Goal: Task Accomplishment & Management: Use online tool/utility

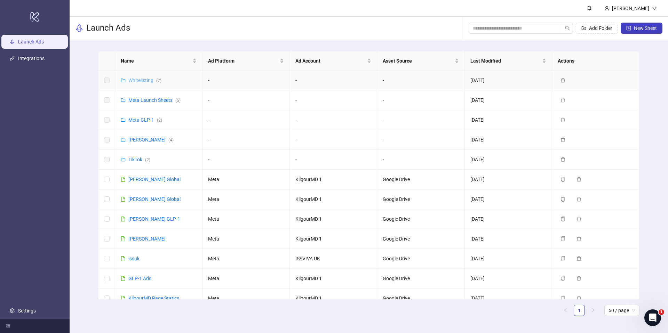
click at [145, 81] on link "Whitelisting ( 2 )" at bounding box center [144, 81] width 33 height 6
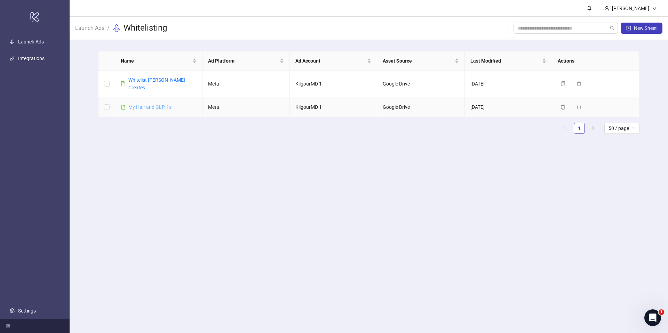
click at [158, 104] on link "​My Hair and GLP-1s" at bounding box center [149, 107] width 43 height 6
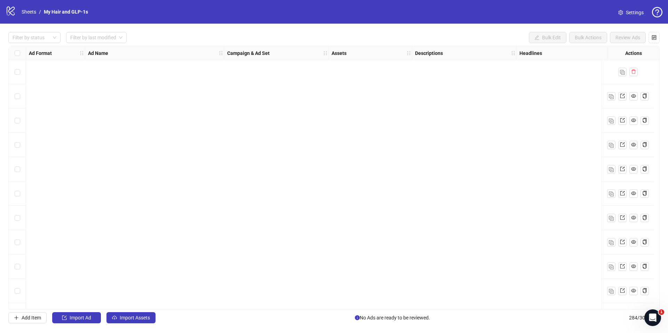
scroll to position [6669, 0]
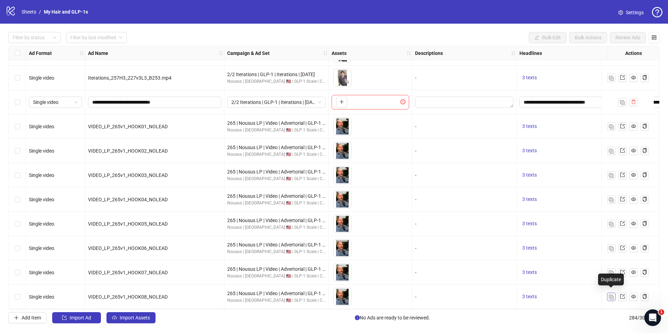
click at [612, 295] on img "button" at bounding box center [611, 297] width 5 height 5
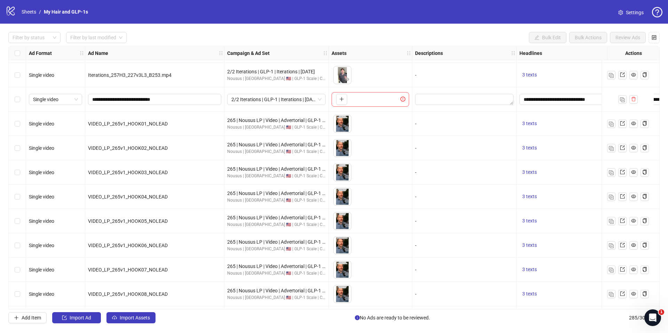
scroll to position [6693, 0]
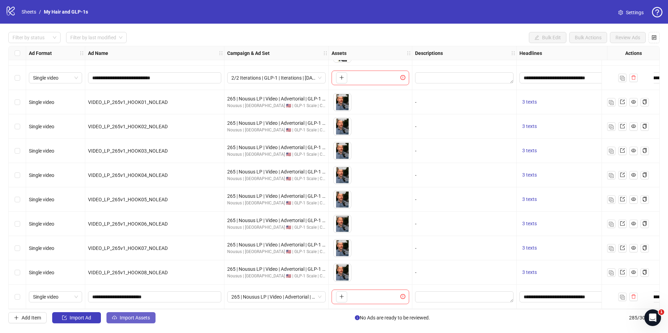
click at [139, 316] on span "Import Assets" at bounding box center [135, 318] width 30 height 6
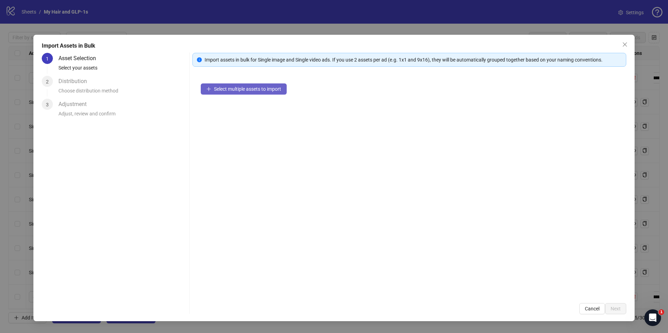
click at [244, 87] on span "Select multiple assets to import" at bounding box center [247, 89] width 67 height 6
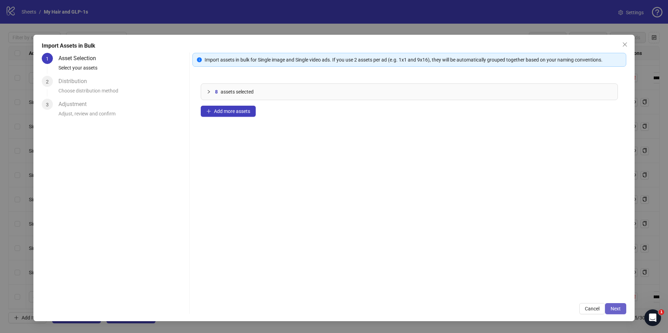
click at [622, 313] on button "Next" at bounding box center [615, 308] width 21 height 11
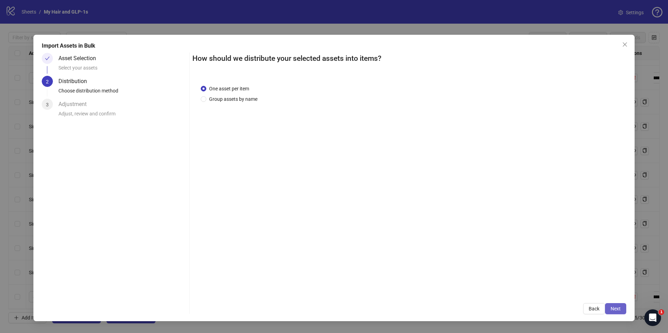
click at [615, 305] on button "Next" at bounding box center [615, 308] width 21 height 11
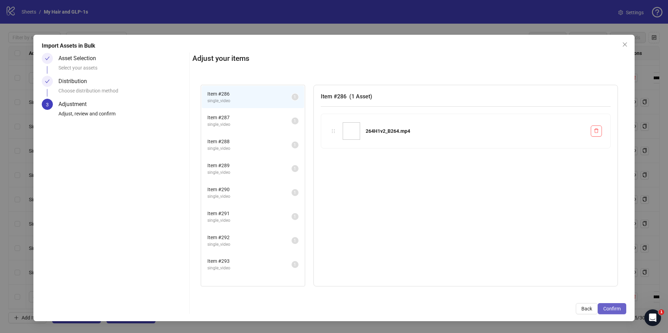
click at [620, 310] on span "Confirm" at bounding box center [611, 309] width 17 height 6
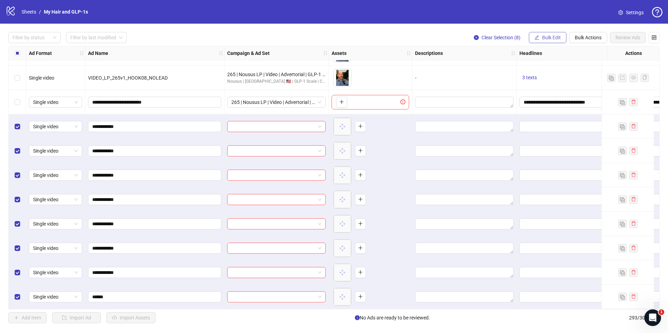
click at [543, 38] on span "Bulk Edit" at bounding box center [551, 38] width 19 height 6
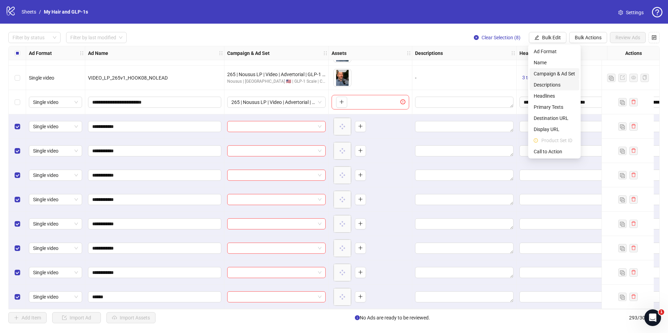
click at [555, 74] on span "Campaign & Ad Set" at bounding box center [554, 74] width 41 height 8
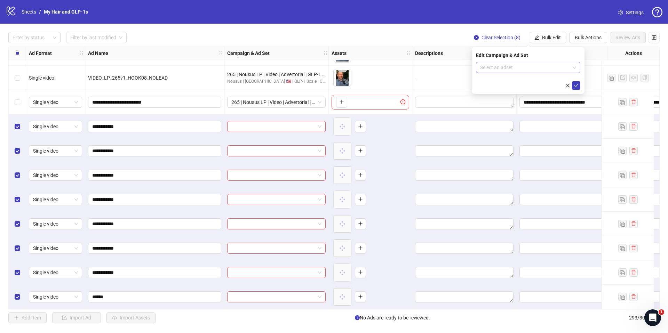
click at [540, 70] on input "search" at bounding box center [525, 67] width 90 height 10
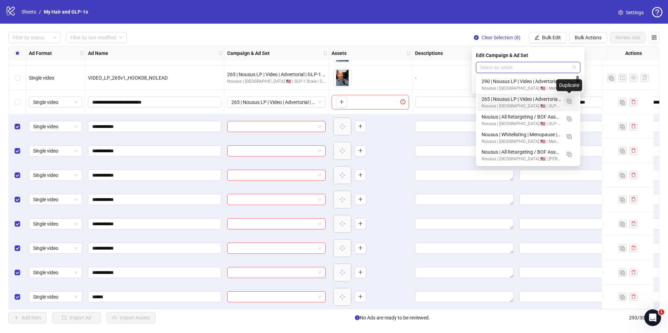
click at [570, 103] on img "button" at bounding box center [569, 101] width 5 height 5
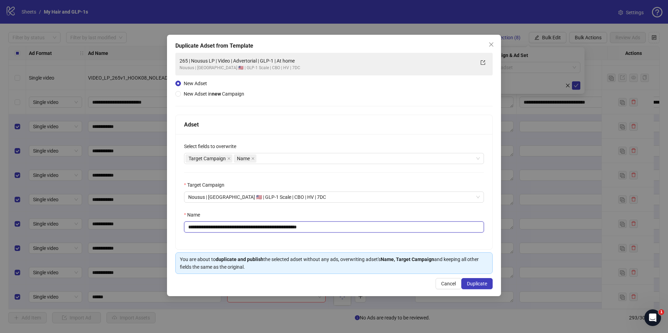
click at [388, 232] on input "**********" at bounding box center [334, 227] width 300 height 11
paste input "text"
type input "**********"
click at [483, 283] on span "Duplicate" at bounding box center [477, 284] width 20 height 6
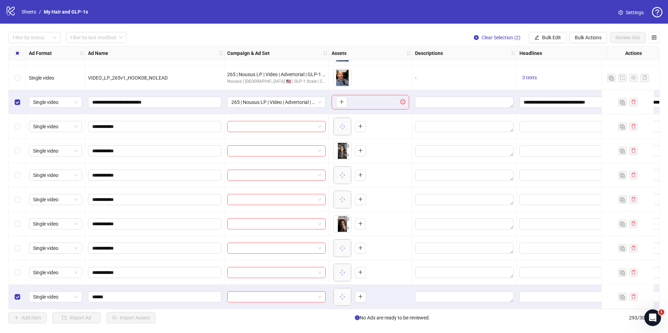
click at [22, 56] on div "Select all rows" at bounding box center [17, 53] width 17 height 14
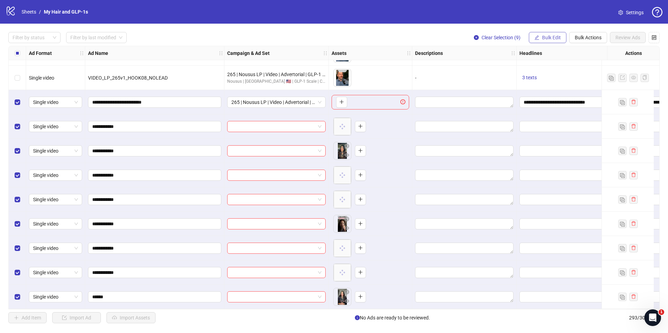
click at [552, 41] on button "Bulk Edit" at bounding box center [548, 37] width 38 height 11
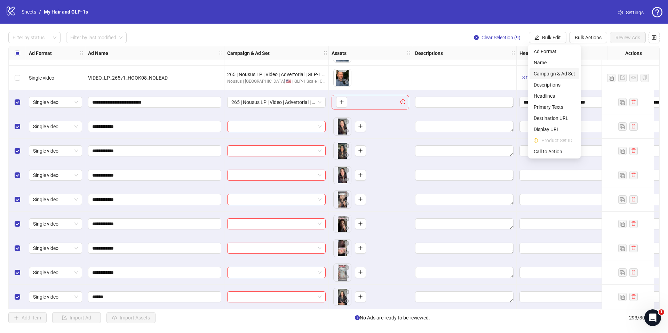
click at [554, 72] on span "Campaign & Ad Set" at bounding box center [554, 74] width 41 height 8
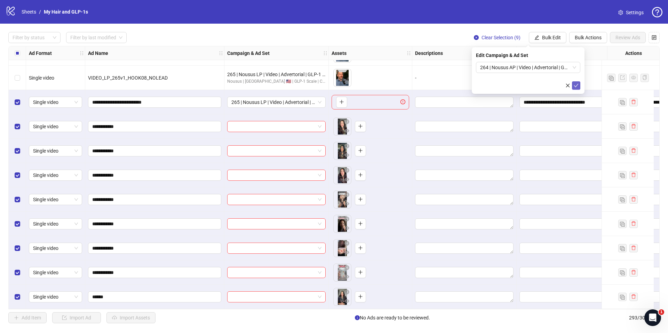
click at [578, 87] on icon "check" at bounding box center [576, 85] width 5 height 5
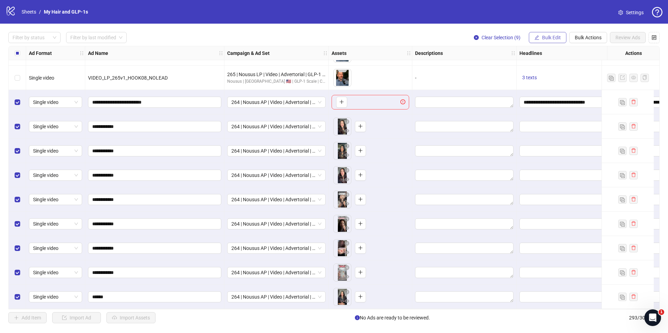
drag, startPoint x: 545, startPoint y: 36, endPoint x: 551, endPoint y: 40, distance: 8.0
click at [545, 36] on span "Bulk Edit" at bounding box center [551, 38] width 19 height 6
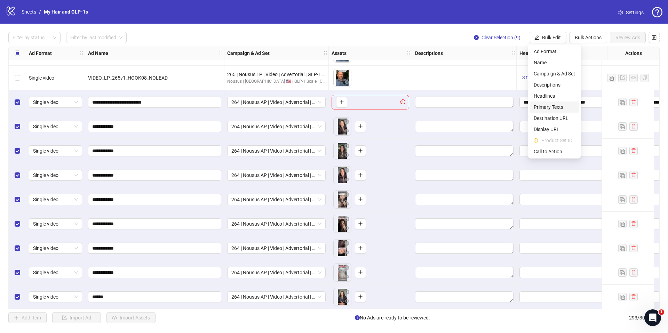
click at [554, 109] on span "Primary Texts" at bounding box center [554, 107] width 41 height 8
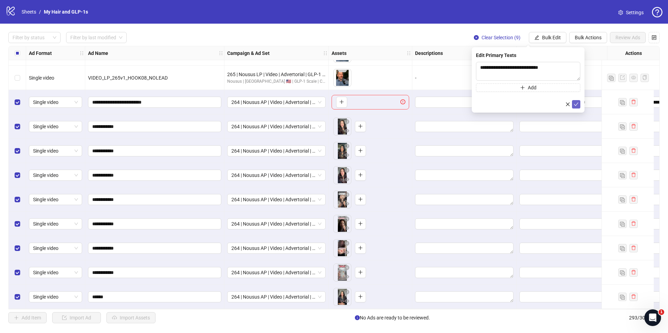
click at [576, 104] on icon "check" at bounding box center [576, 104] width 5 height 3
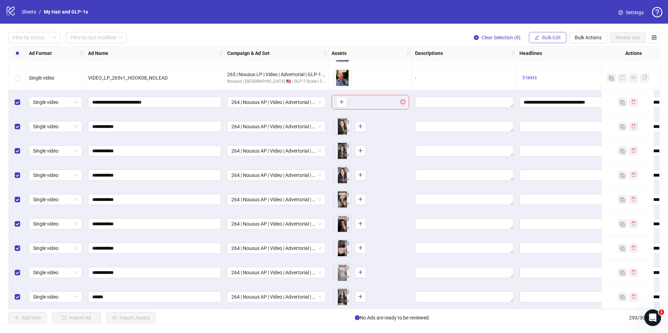
click at [549, 37] on span "Bulk Edit" at bounding box center [551, 38] width 19 height 6
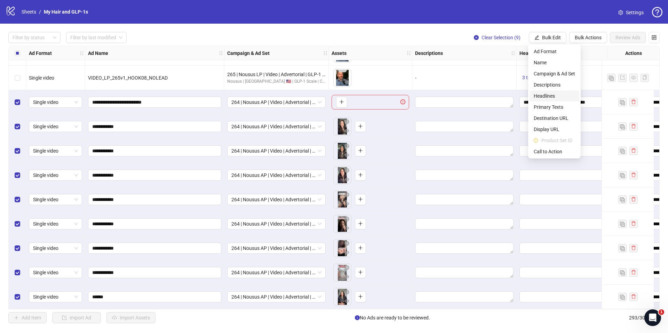
click at [552, 96] on span "Headlines" at bounding box center [554, 96] width 41 height 8
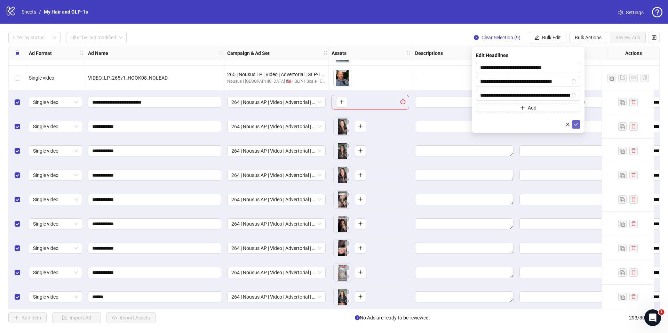
click at [575, 124] on icon "check" at bounding box center [576, 124] width 5 height 5
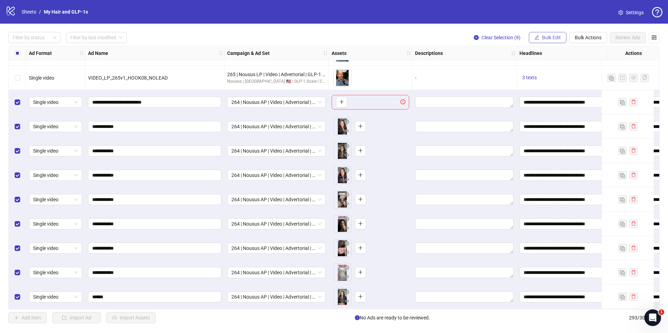
click at [557, 40] on span "Bulk Edit" at bounding box center [551, 38] width 19 height 6
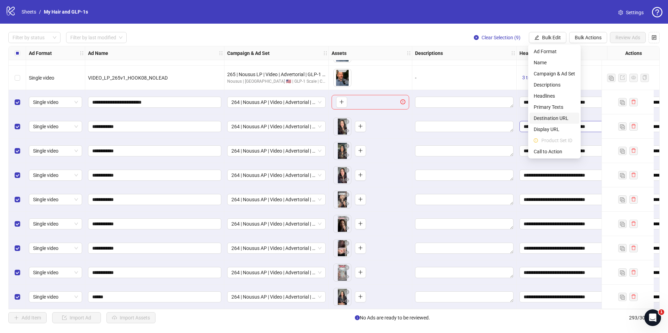
click at [555, 118] on span "Destination URL" at bounding box center [554, 118] width 41 height 8
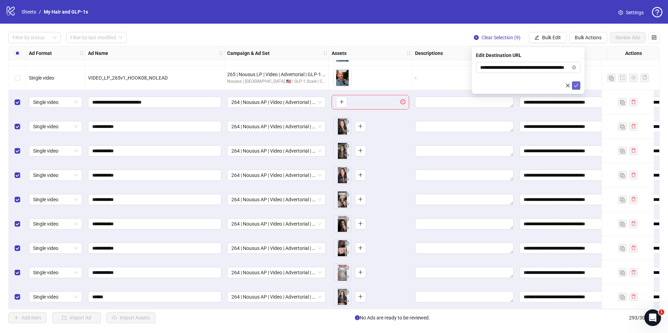
click at [575, 86] on icon "check" at bounding box center [576, 85] width 5 height 3
click at [553, 36] on span "Bulk Edit" at bounding box center [551, 38] width 19 height 6
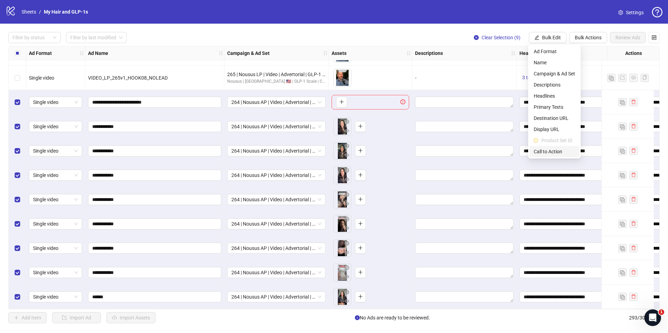
click at [539, 152] on span "Call to Action" at bounding box center [554, 152] width 41 height 8
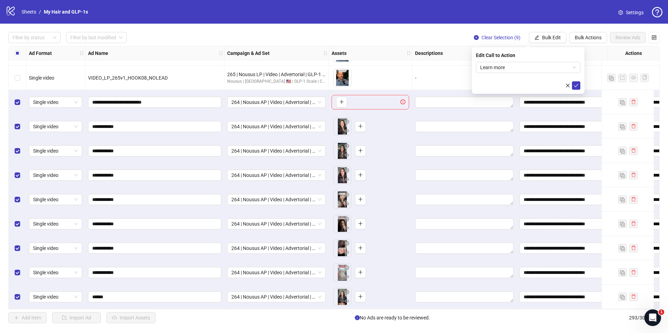
click at [576, 91] on div "Edit Call to Action Learn more" at bounding box center [528, 70] width 113 height 47
click at [577, 88] on icon "check" at bounding box center [576, 85] width 5 height 5
drag, startPoint x: 434, startPoint y: 319, endPoint x: 439, endPoint y: 316, distance: 5.1
click at [434, 319] on span "Select All" at bounding box center [434, 318] width 19 height 6
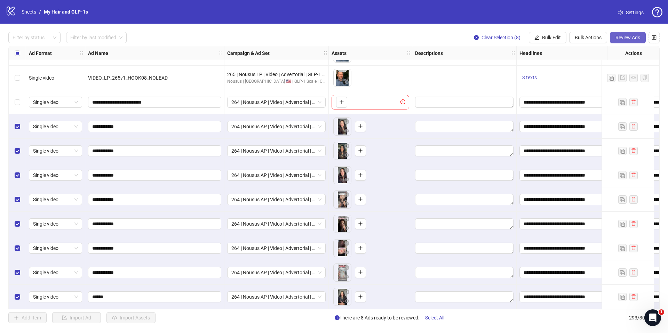
click at [633, 37] on span "Review Ads" at bounding box center [627, 38] width 25 height 6
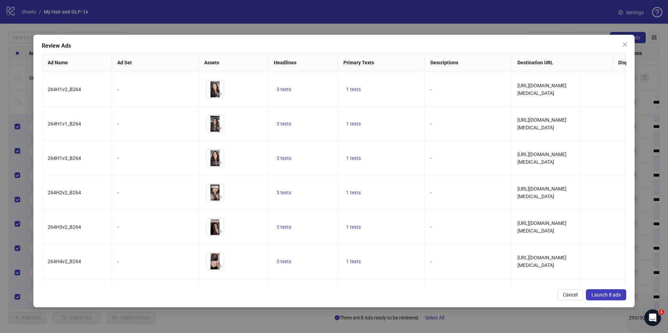
click at [601, 295] on span "Launch 8 ads" at bounding box center [605, 295] width 29 height 6
